Goal: Task Accomplishment & Management: Manage account settings

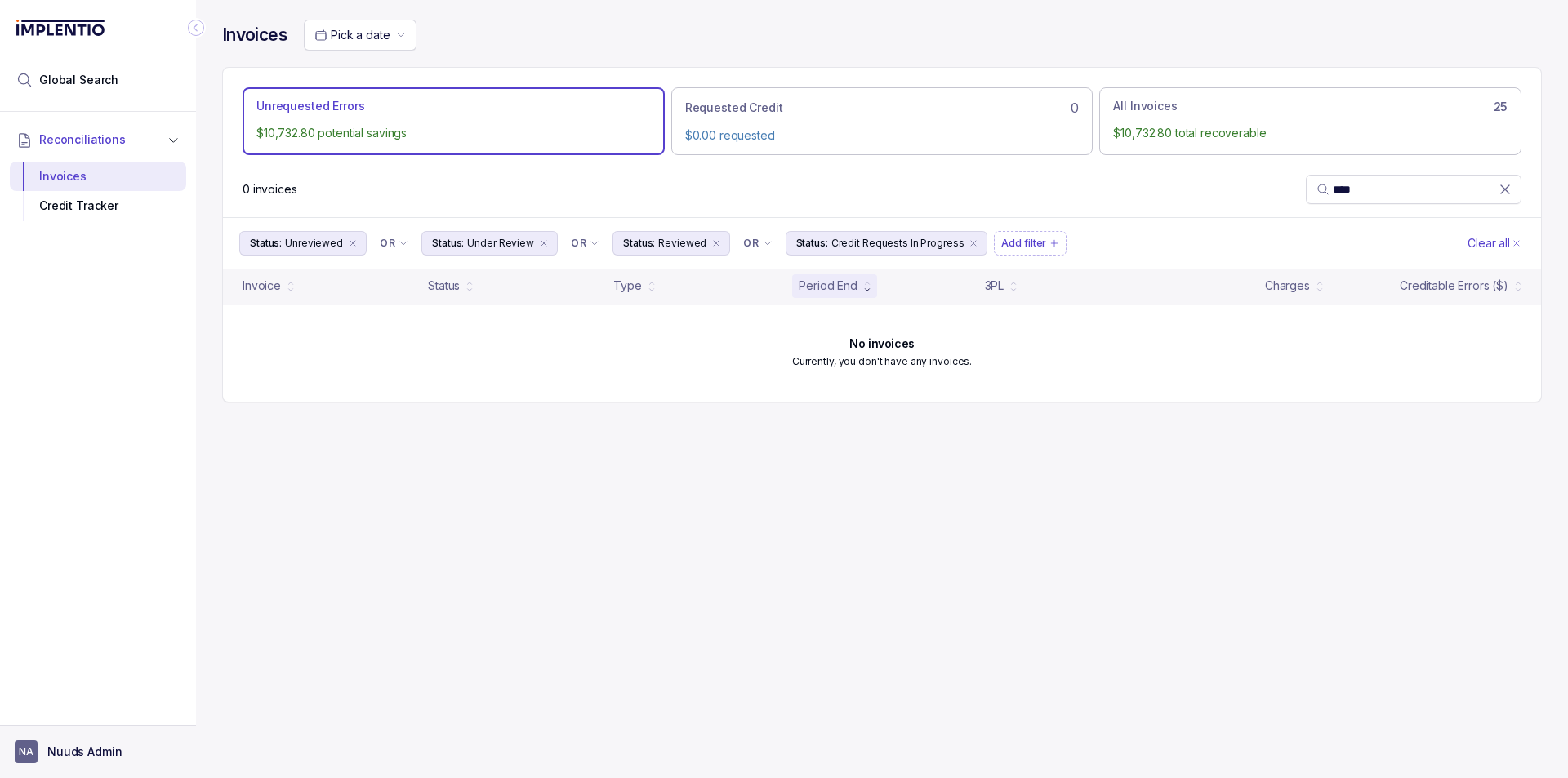
click at [60, 761] on button "NA Nuuds Admin" at bounding box center [98, 752] width 167 height 22
click at [74, 718] on p "Logout" at bounding box center [107, 717] width 136 height 16
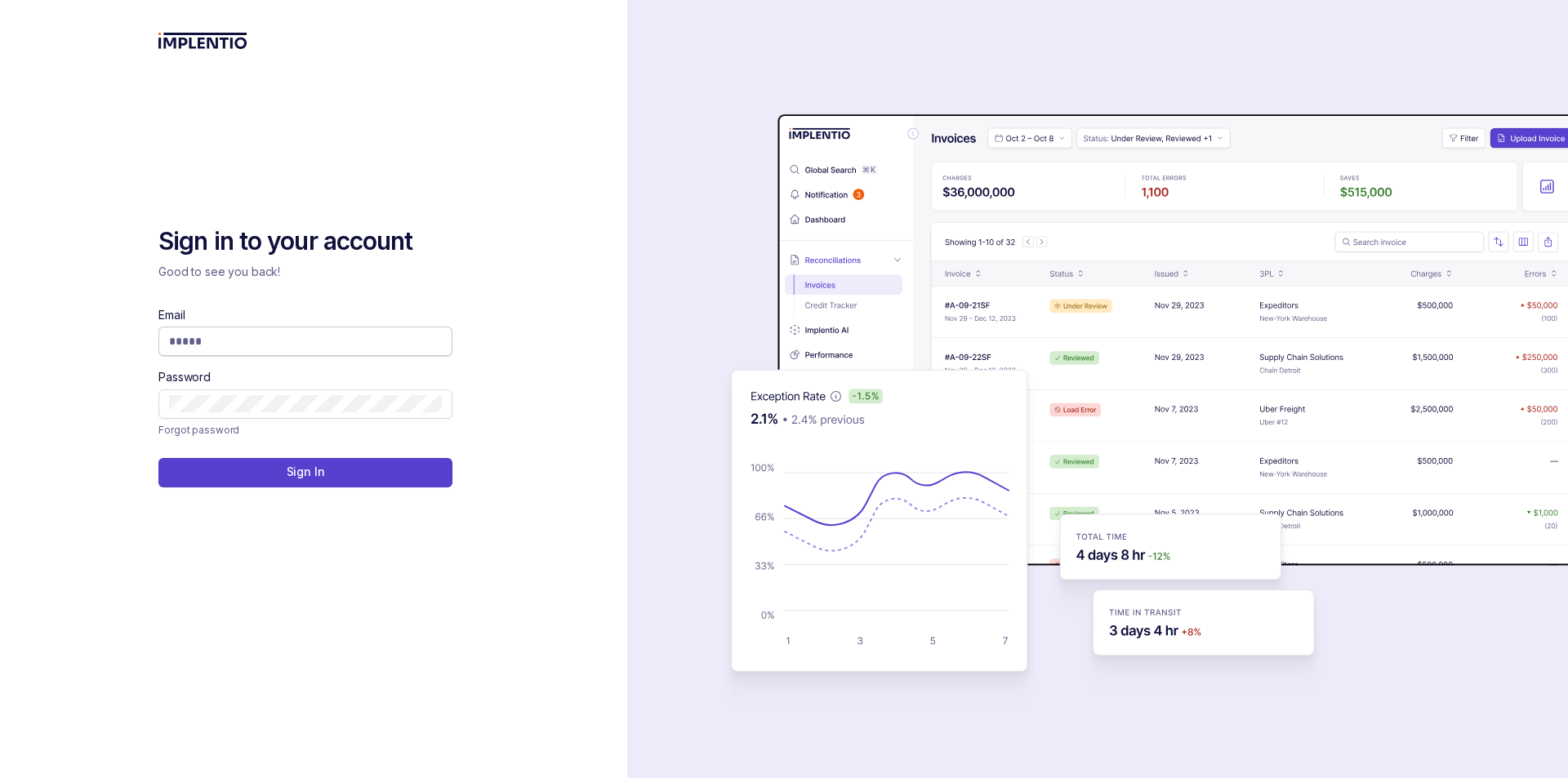
click at [211, 332] on span at bounding box center [305, 341] width 294 height 29
click at [216, 338] on input "Email" at bounding box center [306, 341] width 273 height 16
click at [344, 348] on input "Email" at bounding box center [306, 341] width 273 height 16
type input "**********"
